Goal: Book appointment/travel/reservation

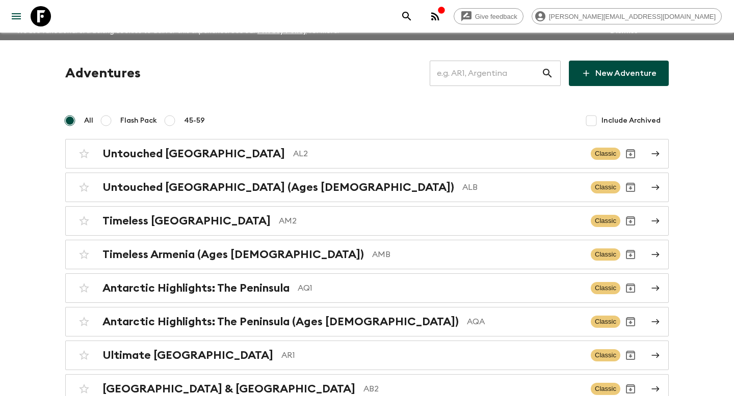
scroll to position [12, 0]
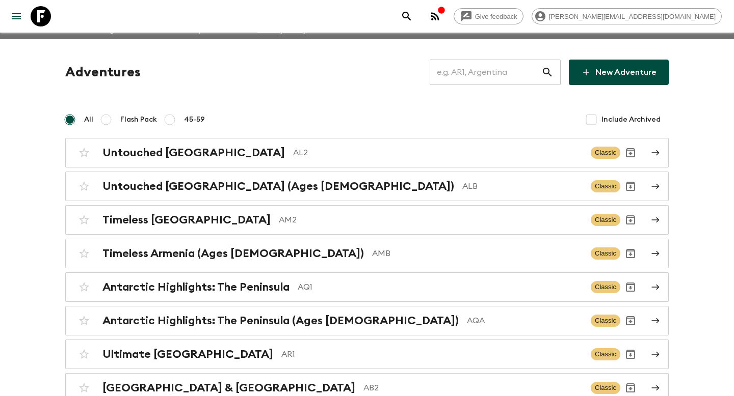
click at [457, 69] on input "text" at bounding box center [486, 72] width 112 height 29
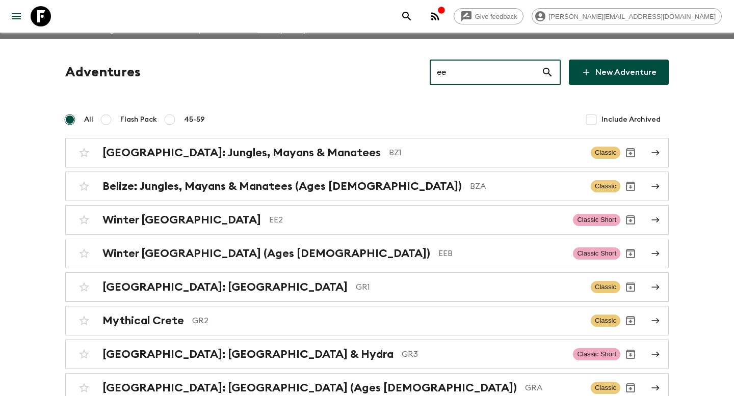
scroll to position [0, 0]
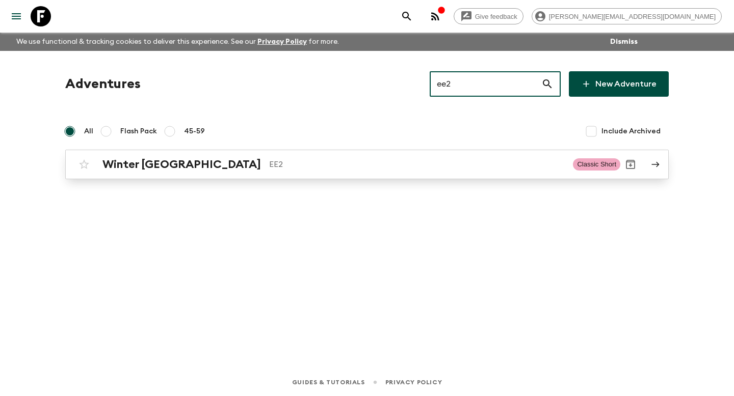
type input "ee2"
click at [176, 168] on h2 "Winter [GEOGRAPHIC_DATA]" at bounding box center [181, 164] width 158 height 13
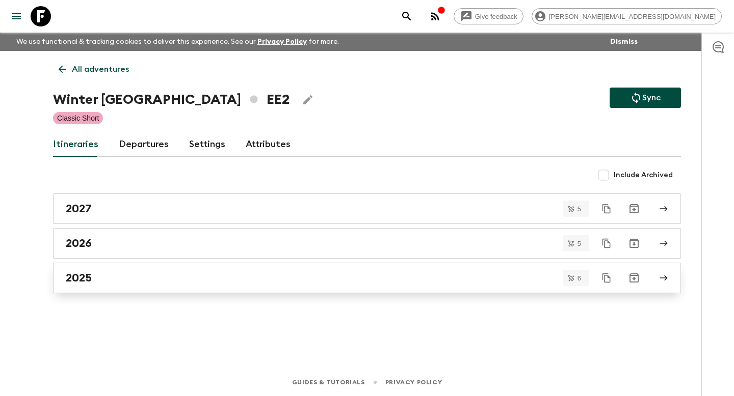
click at [88, 270] on link "2025" at bounding box center [367, 278] width 628 height 31
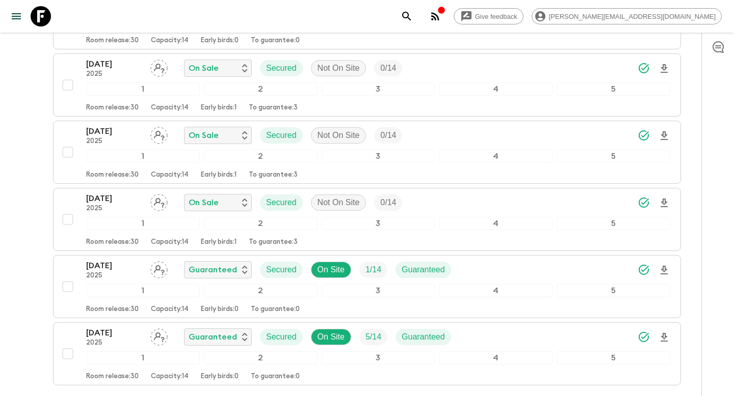
scroll to position [247, 0]
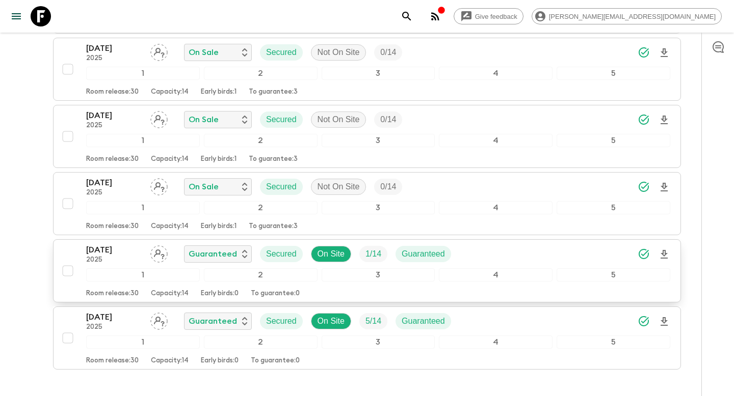
click at [71, 255] on div "24 Dec 2025 2025 Guaranteed Secured On Site 1 / 14 Guaranteed 1 2 3 4 5 Room re…" at bounding box center [364, 271] width 613 height 54
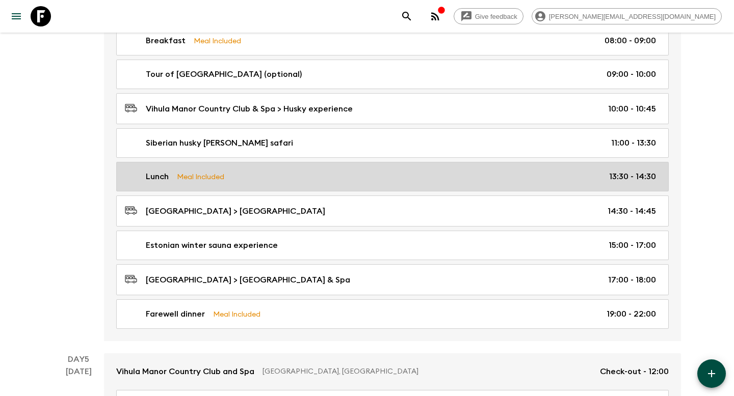
scroll to position [1100, 0]
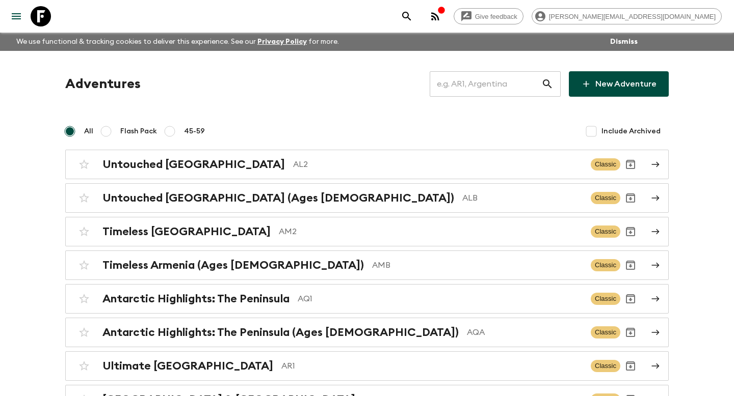
click at [489, 85] on input "text" at bounding box center [486, 84] width 112 height 29
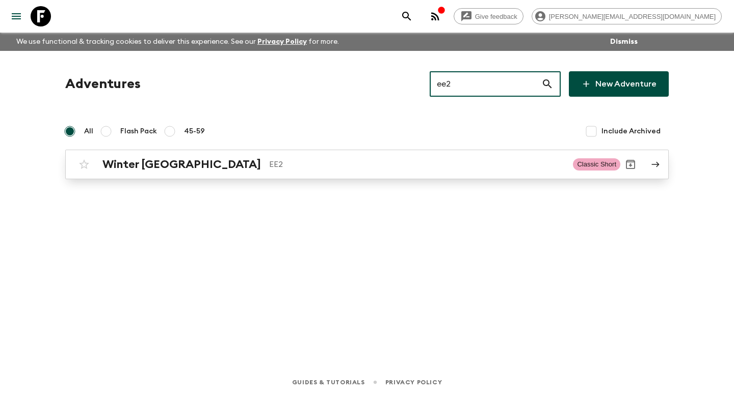
type input "ee2"
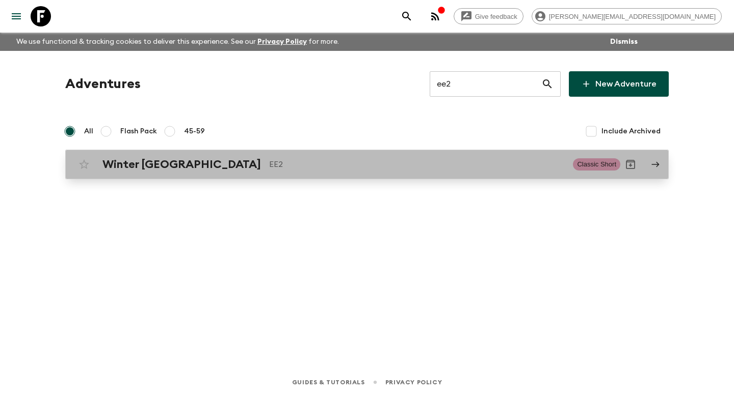
click at [171, 164] on h2 "Winter [GEOGRAPHIC_DATA]" at bounding box center [181, 164] width 158 height 13
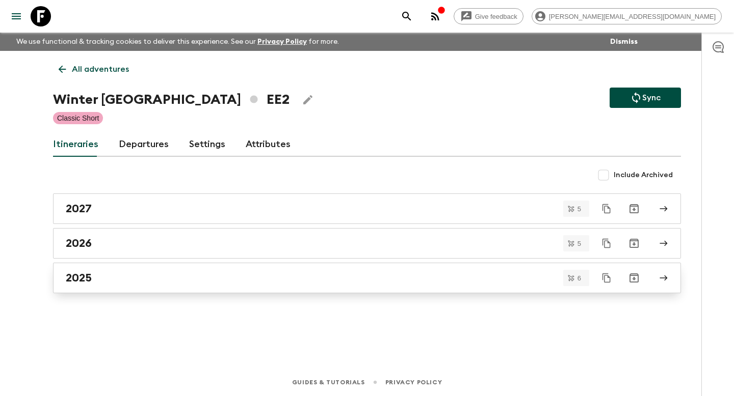
click at [88, 275] on h2 "2025" at bounding box center [79, 278] width 26 height 13
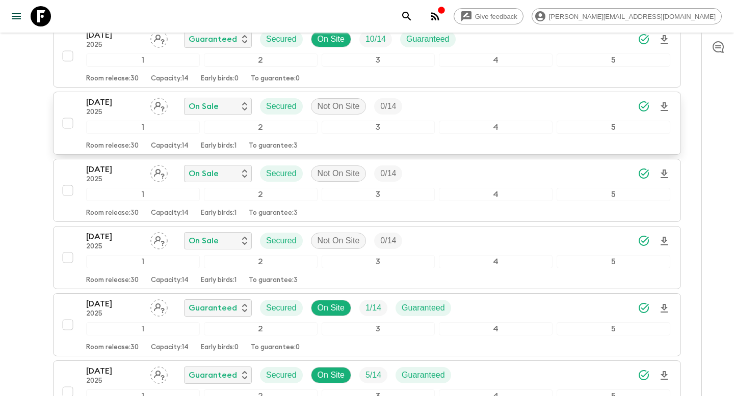
scroll to position [194, 0]
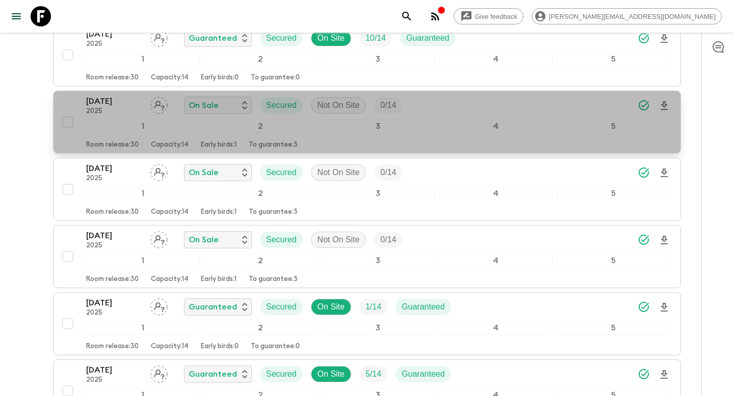
click at [80, 111] on div "[DATE] 2025 On Sale Secured Not On Site 0 / 14 1 2 3 4 5 Room release: 30 Capac…" at bounding box center [364, 122] width 613 height 54
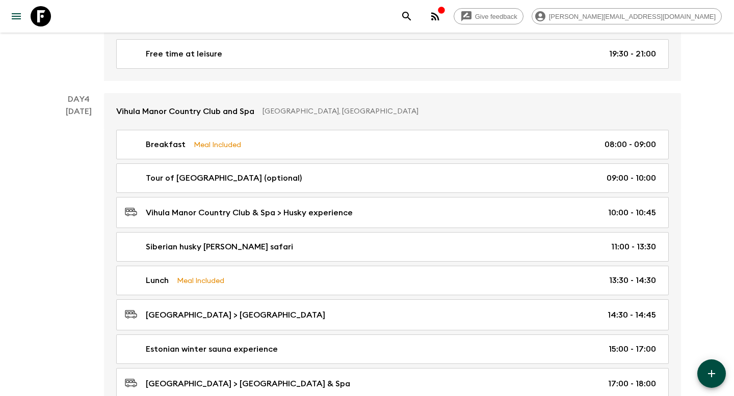
scroll to position [896, 0]
